Goal: Task Accomplishment & Management: Manage account settings

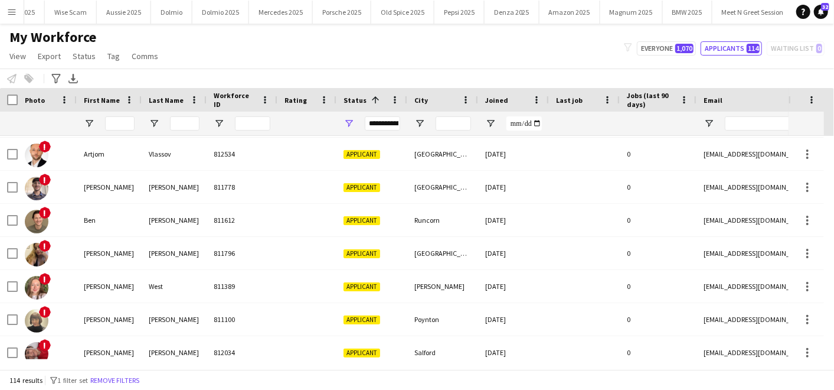
scroll to position [0, 754]
click at [664, 8] on button "BMW 2025 Close" at bounding box center [687, 12] width 50 height 23
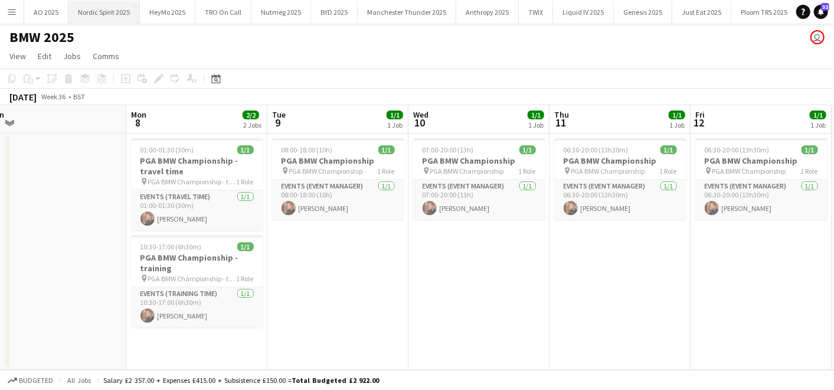
click at [84, 8] on button "Nordic Spirit 2025 Close" at bounding box center [103, 12] width 71 height 23
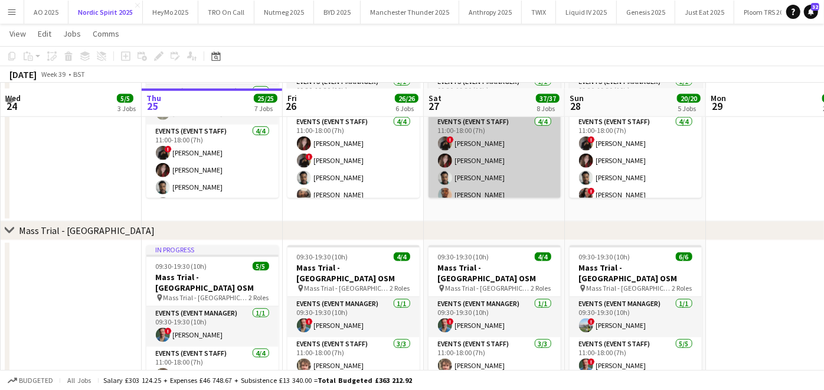
scroll to position [789, 0]
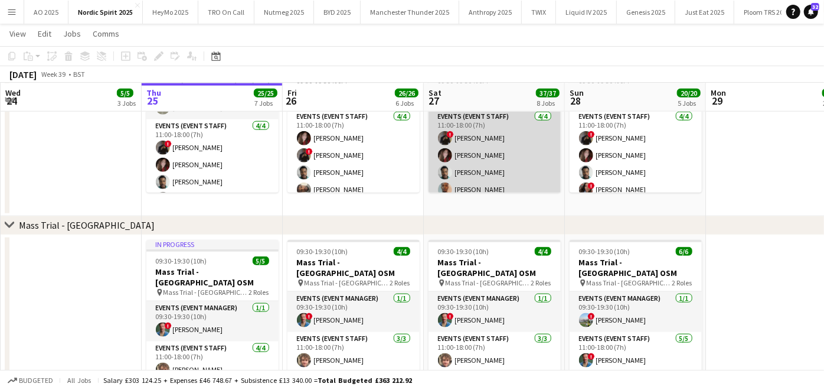
click at [473, 160] on app-card-role "Events (Event Staff) [DATE] 11:00-18:00 (7h) ! [PERSON_NAME] [PERSON_NAME] [PER…" at bounding box center [495, 156] width 132 height 92
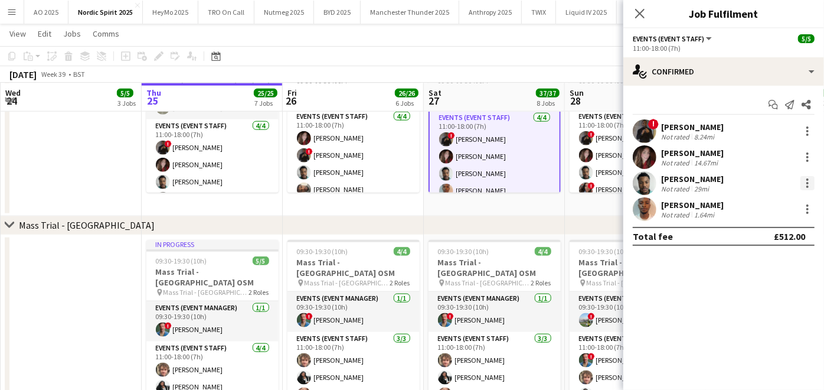
click at [805, 185] on div at bounding box center [807, 183] width 14 height 14
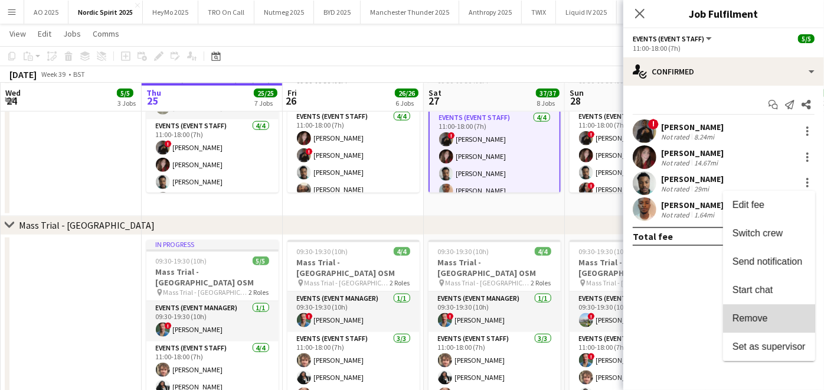
click at [770, 319] on span "Remove" at bounding box center [769, 318] width 73 height 11
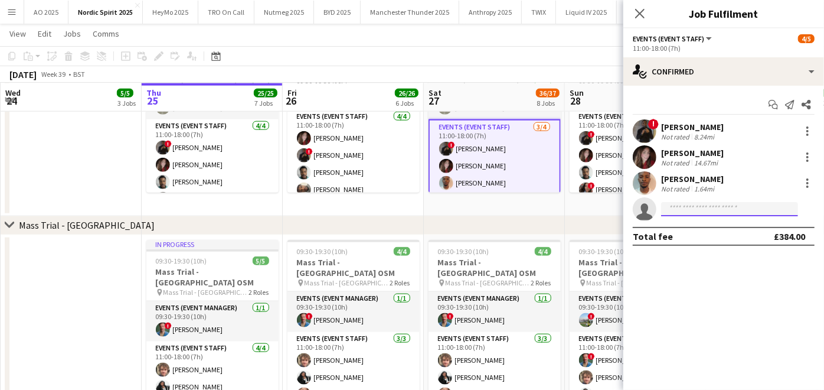
click at [684, 212] on input at bounding box center [729, 209] width 137 height 14
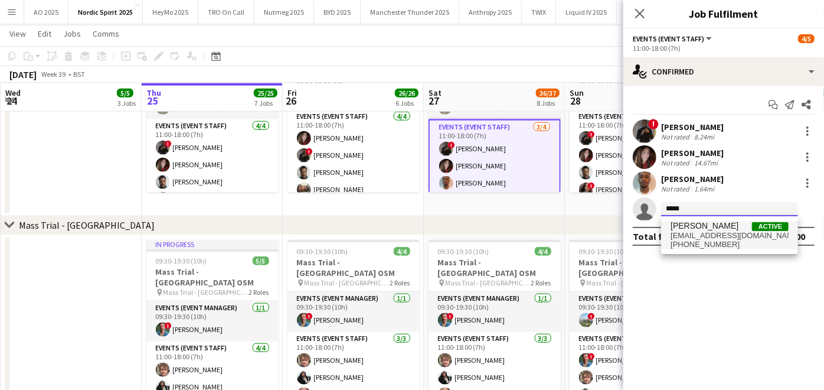
type input "*****"
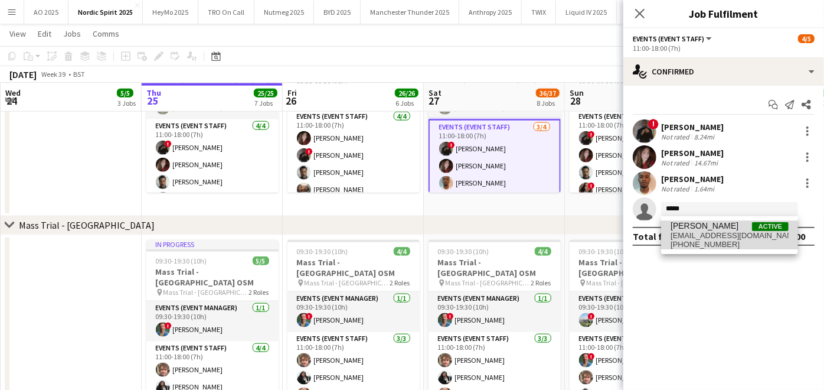
click at [688, 226] on span "[PERSON_NAME]" at bounding box center [705, 226] width 68 height 10
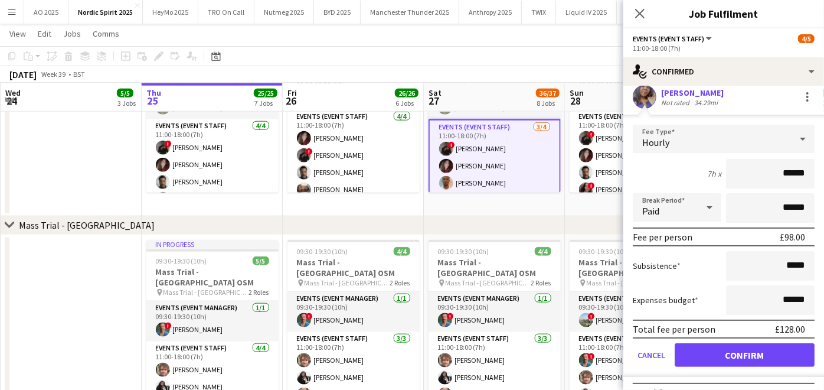
scroll to position [115, 0]
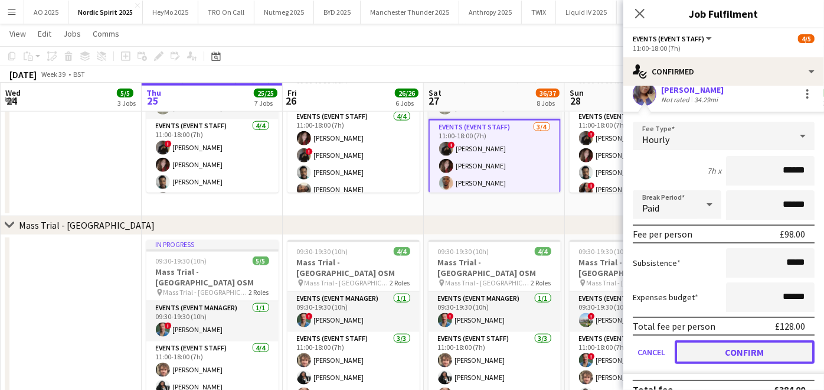
click at [717, 354] on button "Confirm" at bounding box center [745, 352] width 140 height 24
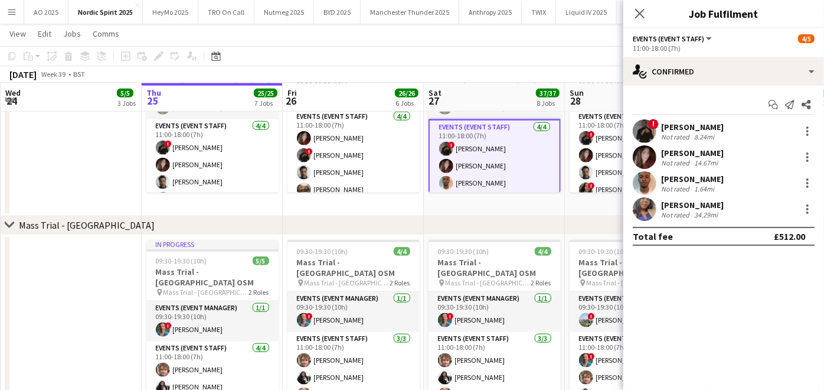
scroll to position [0, 0]
click at [101, 287] on app-date-cell at bounding box center [71, 336] width 141 height 203
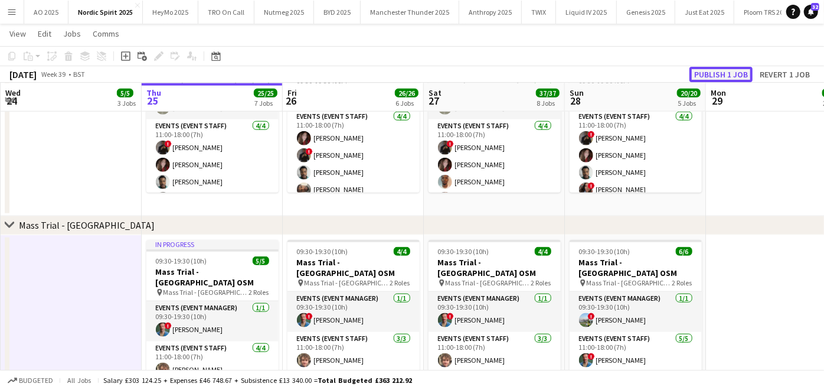
click at [710, 71] on button "Publish 1 job" at bounding box center [721, 74] width 63 height 15
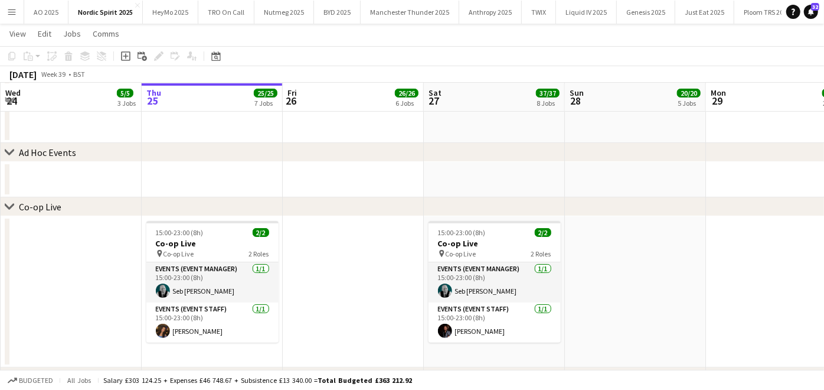
scroll to position [80, 0]
